Goal: Task Accomplishment & Management: Complete application form

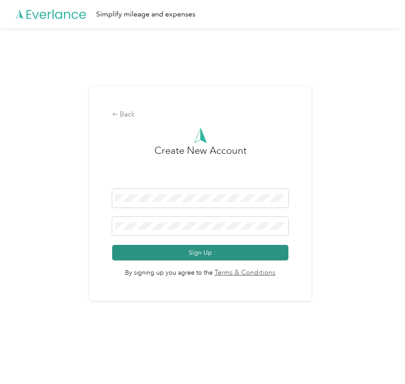
click at [186, 250] on button "Sign Up" at bounding box center [200, 253] width 176 height 16
click at [195, 254] on button "Sign Up" at bounding box center [200, 253] width 176 height 16
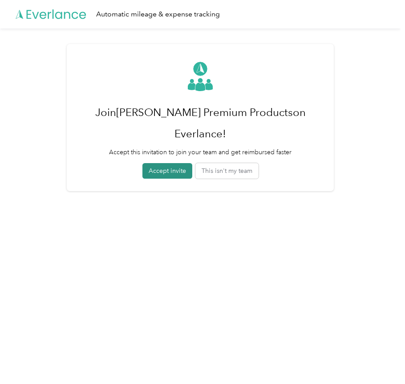
click at [170, 163] on button "Accept invite" at bounding box center [167, 171] width 50 height 16
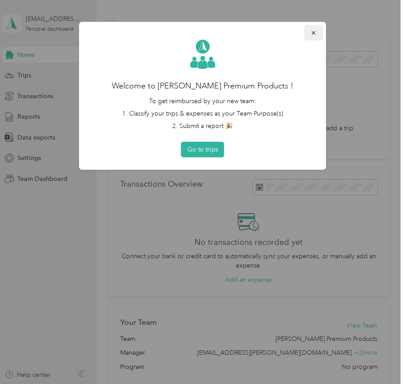
click at [311, 32] on icon "button" at bounding box center [313, 33] width 6 height 6
